Goal: Task Accomplishment & Management: Use online tool/utility

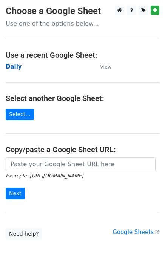
click at [17, 65] on strong "Daily" at bounding box center [14, 66] width 16 height 7
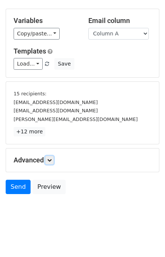
drag, startPoint x: 51, startPoint y: 159, endPoint x: 70, endPoint y: 159, distance: 18.9
click at [52, 160] on icon at bounding box center [49, 160] width 5 height 5
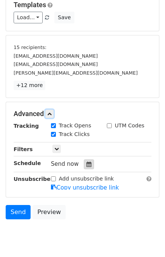
scroll to position [80, 0]
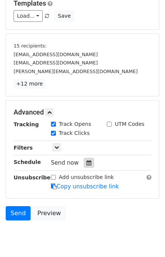
click at [88, 161] on div at bounding box center [89, 163] width 10 height 10
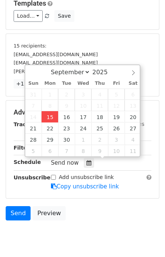
type input "2025-09-15 12:00"
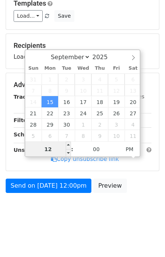
scroll to position [78, 0]
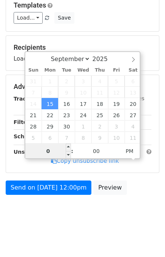
type input "01"
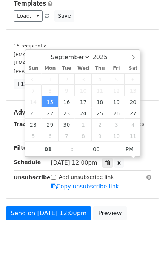
type input "2025-09-15 13:00"
click at [140, 206] on div "Send on Sep 15 at 12:00pm Preview" at bounding box center [82, 215] width 165 height 18
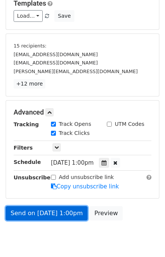
click at [65, 212] on link "Send on Sep 15 at 1:00pm" at bounding box center [47, 213] width 82 height 14
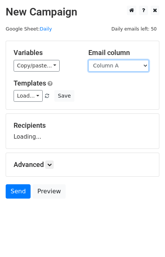
click at [117, 66] on select "Column A Column B Column C Column D Column E" at bounding box center [118, 66] width 60 height 12
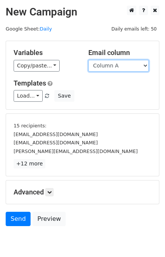
click at [115, 68] on select "Column A Column B Column C Column D Column E" at bounding box center [118, 66] width 60 height 12
select select "Column B"
click at [88, 60] on select "Column A Column B Column C Column D Column E" at bounding box center [118, 66] width 60 height 12
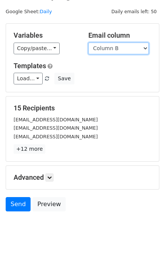
scroll to position [35, 0]
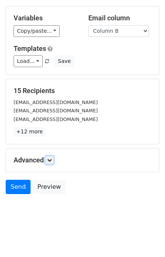
click at [54, 156] on link at bounding box center [49, 160] width 8 height 8
click at [54, 157] on link at bounding box center [49, 160] width 8 height 8
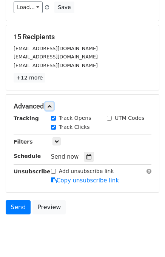
scroll to position [109, 0]
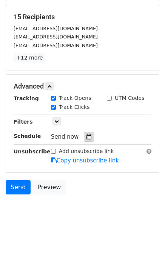
click at [86, 140] on div at bounding box center [89, 137] width 10 height 10
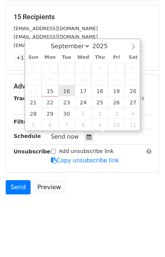
type input "2025-09-16 12:00"
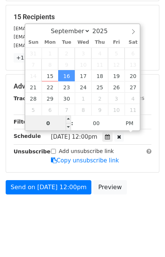
scroll to position [78, 0]
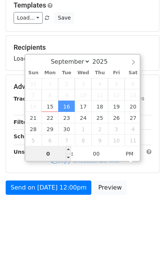
type input "02"
type input "2025-09-16 14:00"
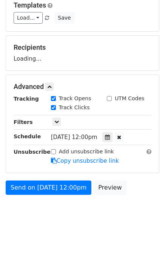
click at [135, 200] on body "New Campaign Daily emails left: 50 Google Sheet: Daily Variables Copy/paste... …" at bounding box center [82, 79] width 165 height 302
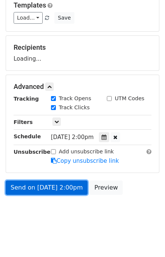
click at [52, 185] on link "Send on Sep 16 at 2:00pm" at bounding box center [47, 188] width 82 height 14
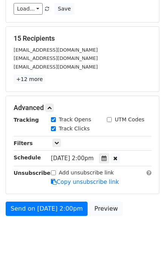
scroll to position [109, 0]
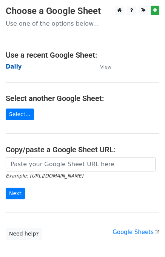
click at [10, 69] on strong "Daily" at bounding box center [14, 66] width 16 height 7
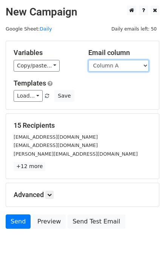
click at [117, 67] on select "Column A Column B Column C Column D Column E" at bounding box center [118, 66] width 60 height 12
select select "Column C"
click at [88, 60] on select "Column A Column B Column C Column D Column E" at bounding box center [118, 66] width 60 height 12
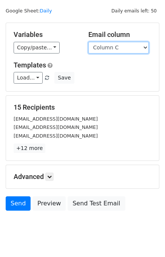
scroll to position [35, 0]
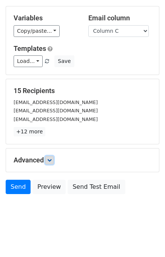
click at [52, 159] on icon at bounding box center [49, 160] width 5 height 5
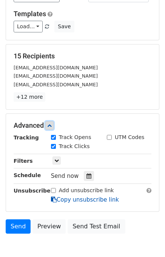
scroll to position [95, 0]
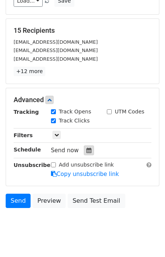
click at [86, 151] on icon at bounding box center [88, 150] width 5 height 5
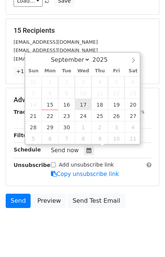
type input "2025-09-17 12:00"
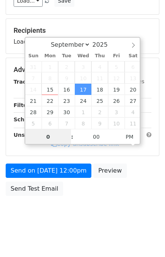
type input "03"
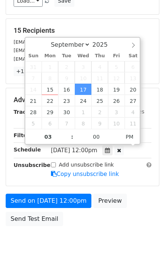
type input "2025-09-17 15:00"
click at [140, 207] on div "Send on Sep 17 at 12:00pm Preview Send Test Email" at bounding box center [82, 212] width 165 height 36
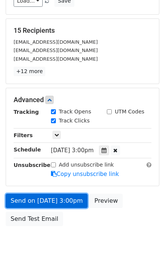
click at [58, 199] on link "Send on Sep 17 at 3:00pm" at bounding box center [47, 201] width 82 height 14
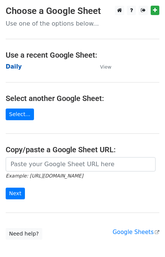
click at [18, 69] on strong "Daily" at bounding box center [14, 66] width 16 height 7
click at [15, 68] on strong "Daily" at bounding box center [14, 66] width 16 height 7
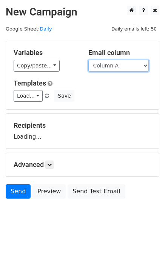
click at [125, 66] on select "Column A Column B Column C Column D Column E" at bounding box center [118, 66] width 60 height 12
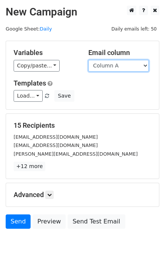
click at [121, 68] on select "Column A Column B Column C Column D Column E" at bounding box center [118, 66] width 60 height 12
select select "Column D"
click at [88, 60] on select "Column A Column B Column C Column D Column E" at bounding box center [118, 66] width 60 height 12
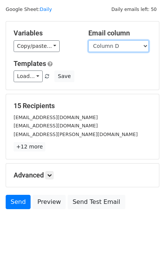
scroll to position [35, 0]
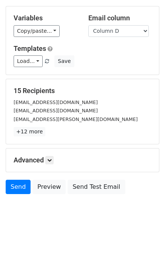
drag, startPoint x: 54, startPoint y: 156, endPoint x: 58, endPoint y: 160, distance: 5.7
click at [55, 157] on h5 "Advanced" at bounding box center [83, 160] width 138 height 8
click at [54, 160] on link at bounding box center [49, 160] width 8 height 8
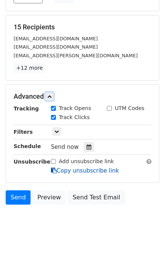
scroll to position [109, 0]
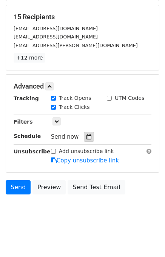
click at [88, 132] on div at bounding box center [89, 137] width 10 height 10
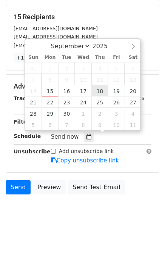
type input "2025-09-18 12:00"
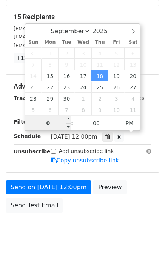
type input "04"
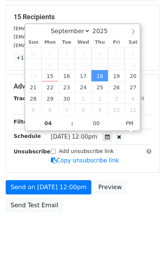
type input "2025-09-18 16:00"
click at [132, 196] on div "Send on Sep 18 at 12:00pm Preview Send Test Email" at bounding box center [82, 198] width 165 height 36
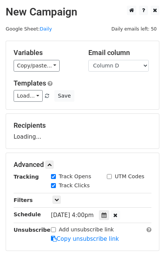
scroll to position [96, 0]
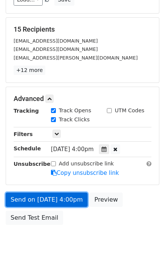
click at [46, 198] on link "Send on Sep 18 at 4:00pm" at bounding box center [47, 200] width 82 height 14
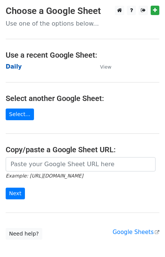
click at [14, 67] on strong "Daily" at bounding box center [14, 66] width 16 height 7
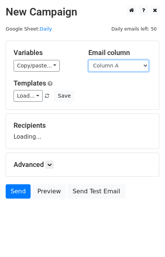
click at [112, 68] on select "Column A Column B Column C Column D Column E" at bounding box center [118, 66] width 60 height 12
select select "Column E"
click at [88, 60] on select "Column A Column B Column C Column D Column E" at bounding box center [118, 66] width 60 height 12
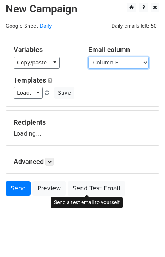
scroll to position [5, 0]
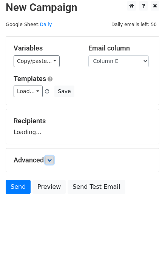
click at [48, 159] on icon at bounding box center [49, 160] width 5 height 5
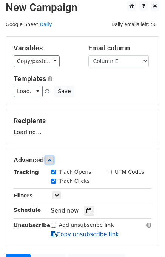
scroll to position [78, 0]
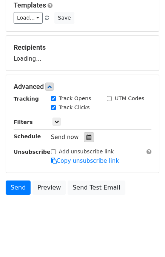
click at [87, 136] on div at bounding box center [89, 137] width 10 height 10
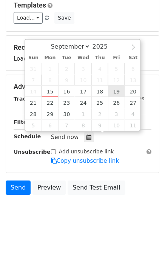
type input "[DATE] 12:00"
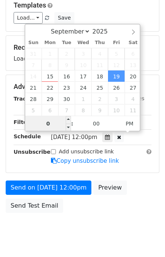
type input "05"
type input "[DATE] 17:00"
click at [137, 202] on div "Send on [DATE] 12:00pm Preview Send Test Email" at bounding box center [82, 199] width 165 height 36
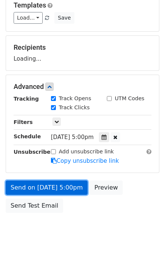
click at [59, 183] on link "Send on [DATE] 5:00pm" at bounding box center [47, 188] width 82 height 14
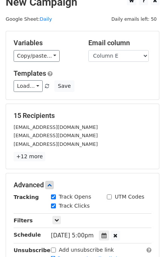
scroll to position [126, 0]
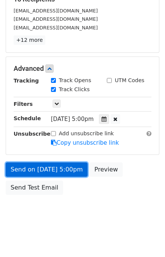
click at [45, 167] on link "Send on [DATE] 5:00pm" at bounding box center [47, 170] width 82 height 14
